Goal: Navigation & Orientation: Find specific page/section

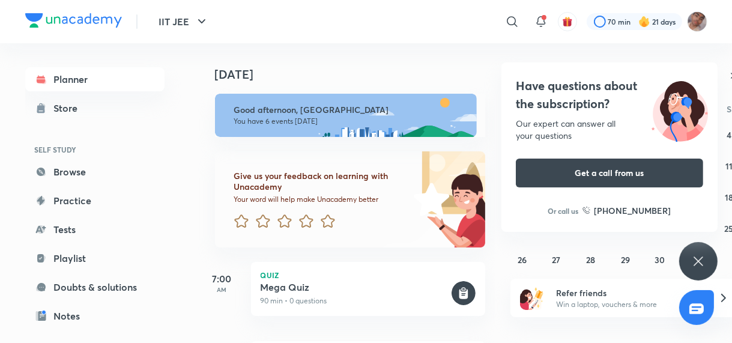
scroll to position [422, 0]
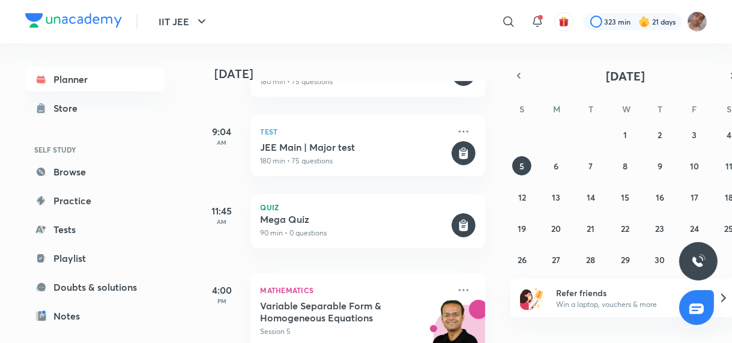
scroll to position [422, 0]
